Goal: Transaction & Acquisition: Purchase product/service

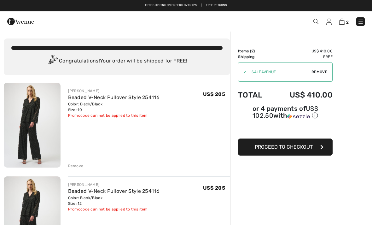
click at [300, 149] on span "Proceed to Checkout" at bounding box center [284, 147] width 58 height 6
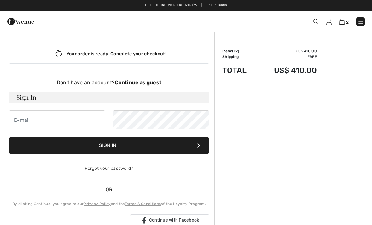
click at [104, 100] on h3 "Sign In" at bounding box center [109, 96] width 201 height 11
click at [29, 101] on h3 "Sign In" at bounding box center [109, 96] width 201 height 11
click at [31, 128] on input "email" at bounding box center [57, 119] width 96 height 19
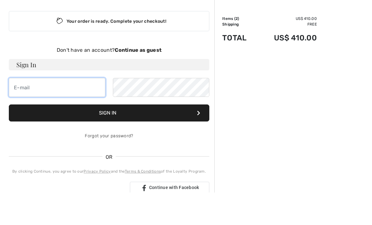
scroll to position [32, 0]
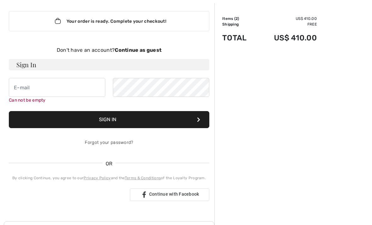
click at [144, 48] on strong "Continue as guest" at bounding box center [138, 50] width 47 height 6
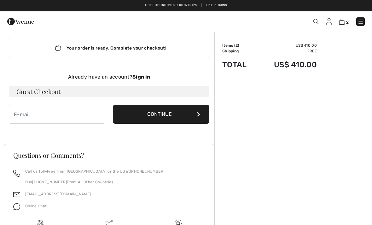
scroll to position [5, 0]
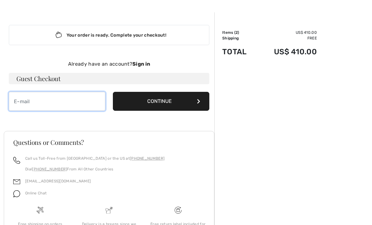
click at [28, 105] on input "email" at bounding box center [57, 101] width 96 height 19
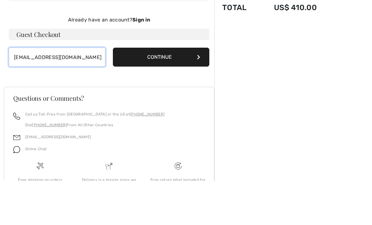
type input "[EMAIL_ADDRESS][DOMAIN_NAME]"
click at [146, 92] on button "Continue" at bounding box center [161, 101] width 96 height 19
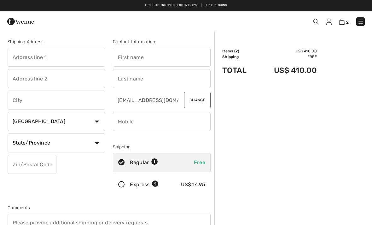
checkbox input "true"
click at [32, 62] on input "text" at bounding box center [57, 57] width 98 height 19
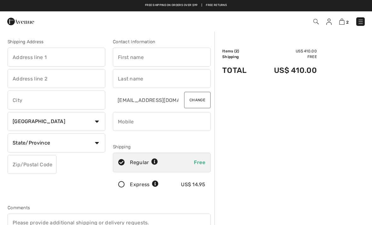
type input "[STREET_ADDRESS]"
type input "Scottsdale"
select select "0"
type input "85262"
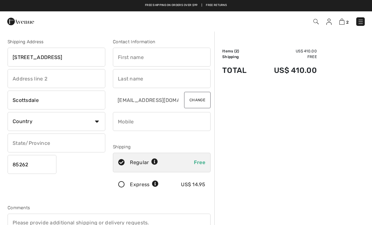
type input "[PERSON_NAME]"
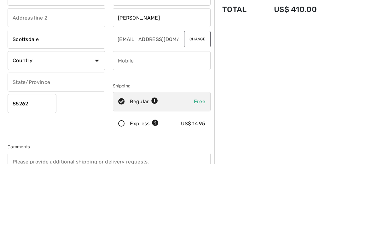
click at [89, 112] on select "Country Canada United States Afghanistan Aland Islands Albania Algeria American…" at bounding box center [57, 121] width 98 height 19
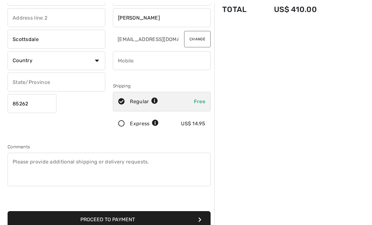
select select "US"
click at [88, 82] on select "State/Province Alabama Alaska American Samoa Arizona Arkansas California Colora…" at bounding box center [57, 82] width 98 height 19
select select "AZ"
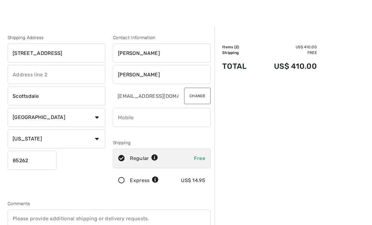
click at [157, 115] on input "phone" at bounding box center [162, 117] width 98 height 19
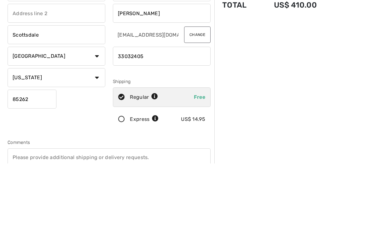
type input "3303240527"
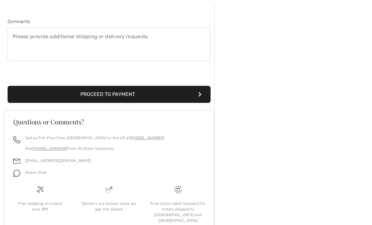
scroll to position [187, 0]
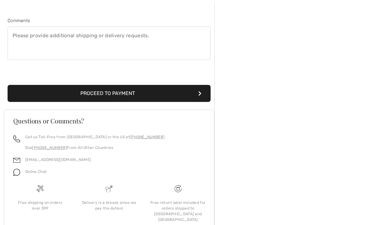
click at [81, 93] on button "Proceed to Payment" at bounding box center [109, 93] width 203 height 17
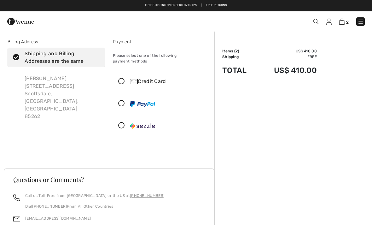
click at [121, 78] on icon at bounding box center [121, 81] width 17 height 7
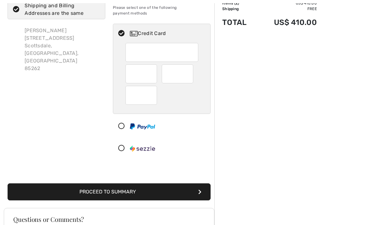
scroll to position [51, 0]
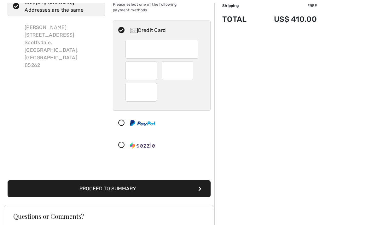
click at [137, 184] on button "Proceed to Summary" at bounding box center [109, 188] width 203 height 17
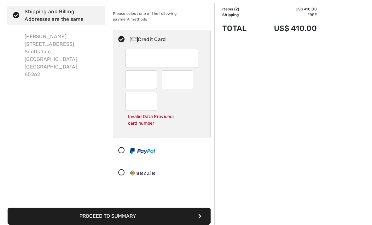
scroll to position [42, 0]
click at [122, 212] on button "Proceed to Summary" at bounding box center [109, 215] width 203 height 17
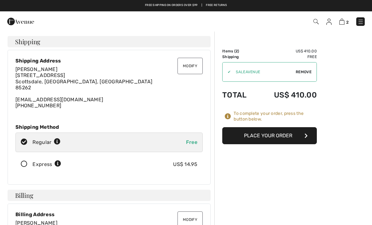
click at [295, 136] on button "Place Your Order" at bounding box center [269, 135] width 95 height 17
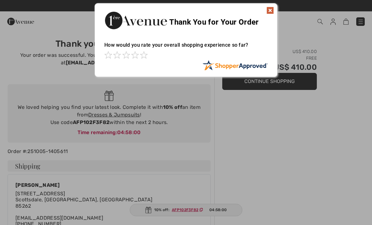
click at [271, 13] on img at bounding box center [270, 11] width 8 height 8
